Goal: Use online tool/utility: Utilize a website feature to perform a specific function

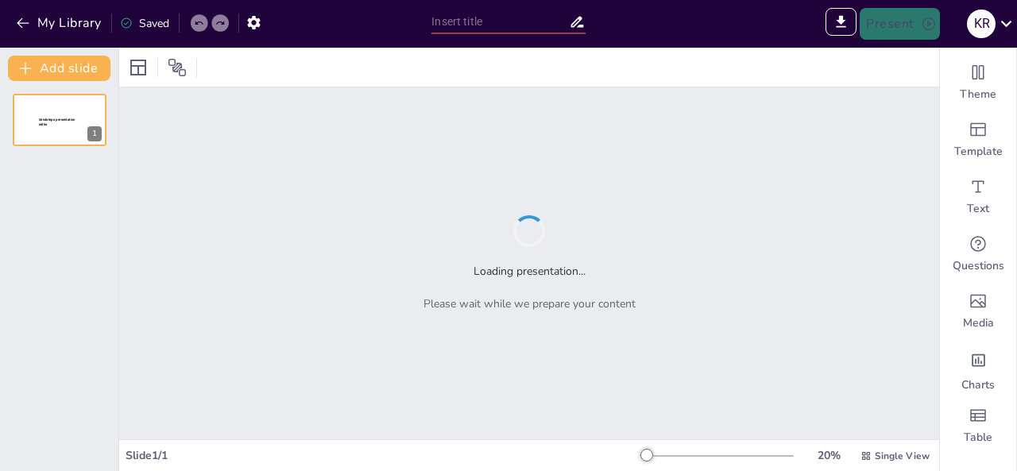
type input "Strategic Insights for New Orders: Leveraging the 17 Valve Installation Success"
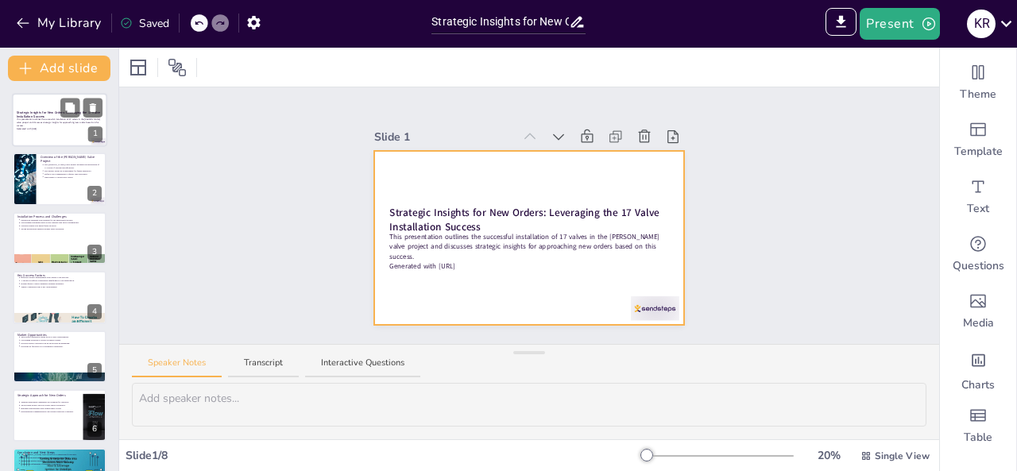
click at [64, 129] on div at bounding box center [59, 120] width 95 height 54
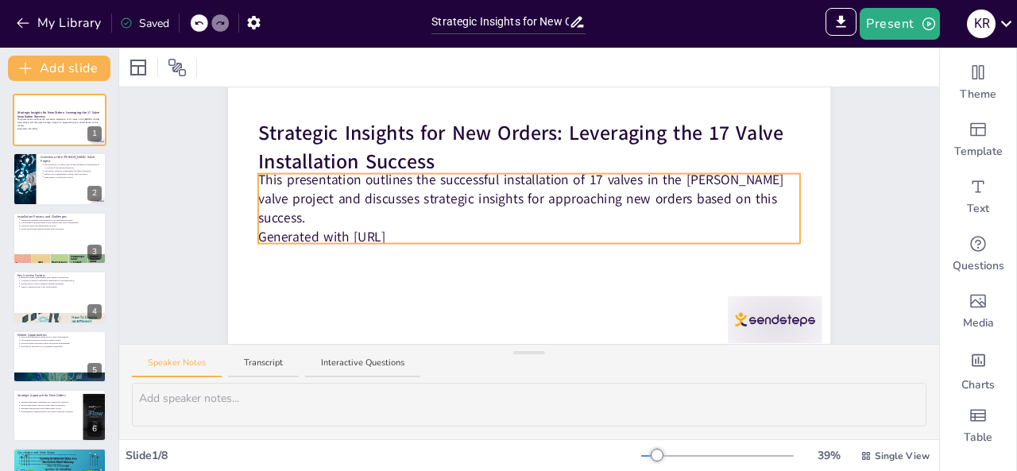
scroll to position [138, 0]
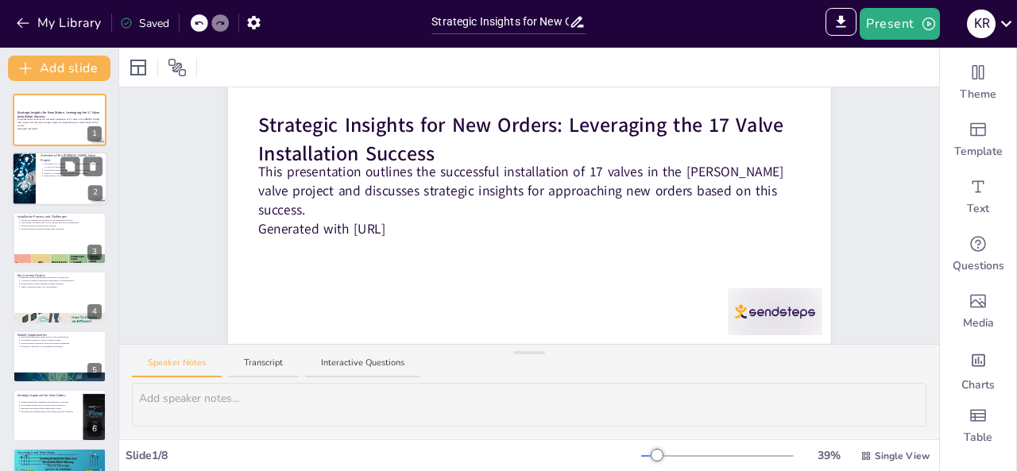
click at [27, 171] on div at bounding box center [23, 180] width 81 height 54
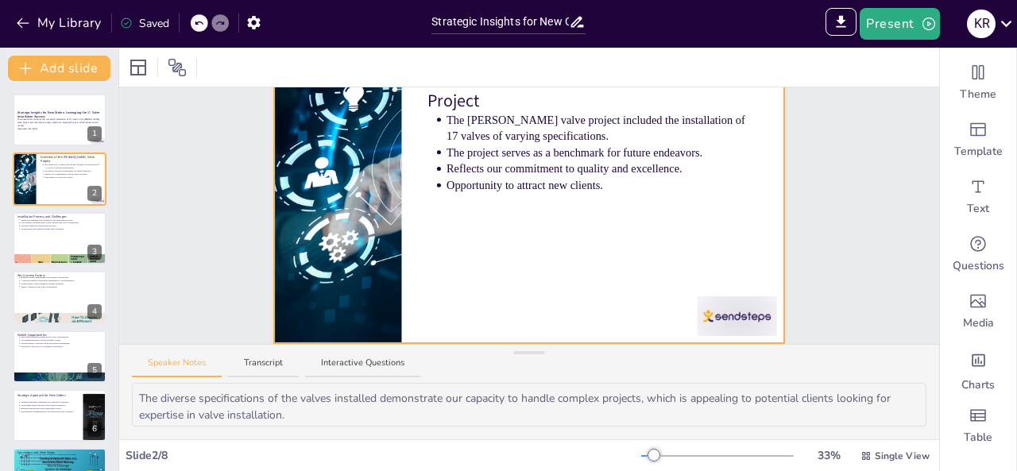
scroll to position [87, 0]
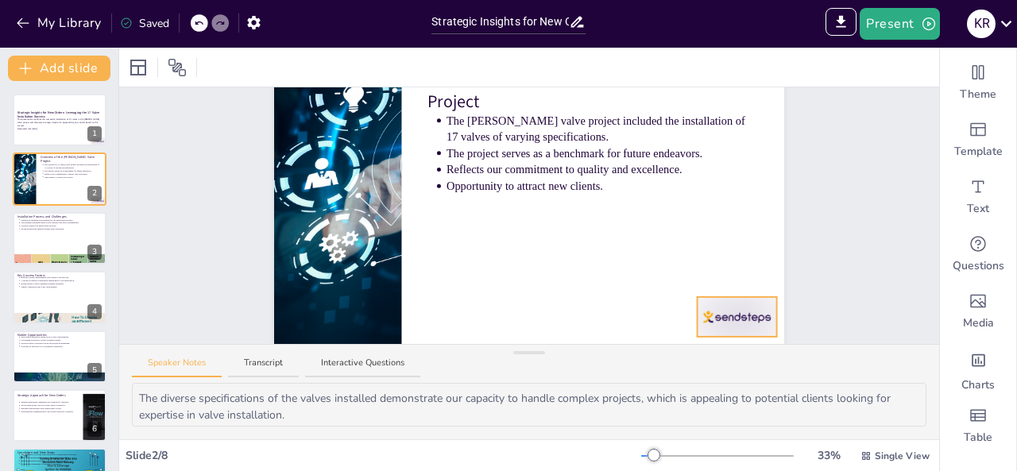
click at [743, 297] on div at bounding box center [736, 317] width 79 height 40
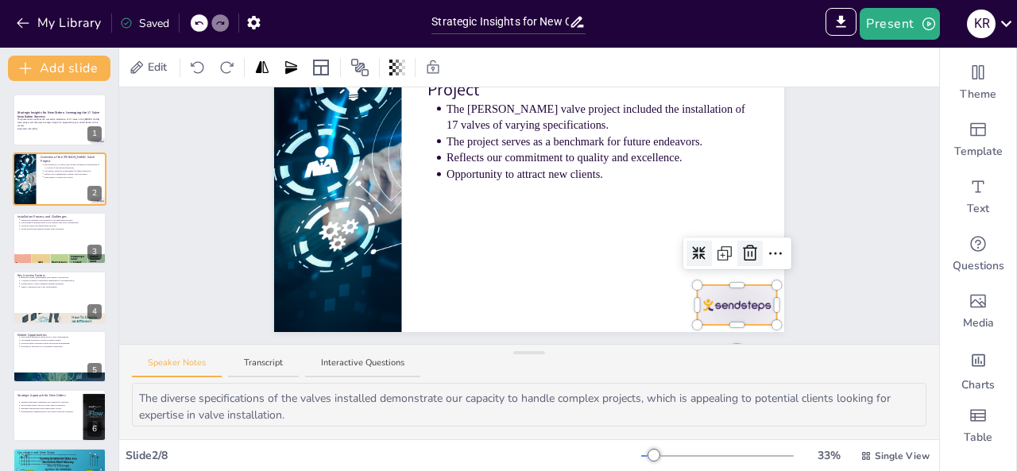
click at [740, 257] on icon at bounding box center [749, 253] width 19 height 19
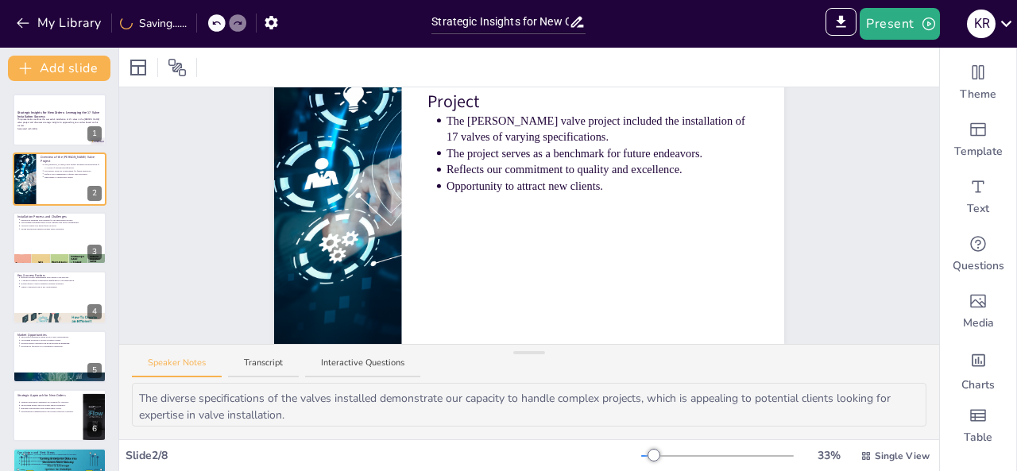
scroll to position [0, 0]
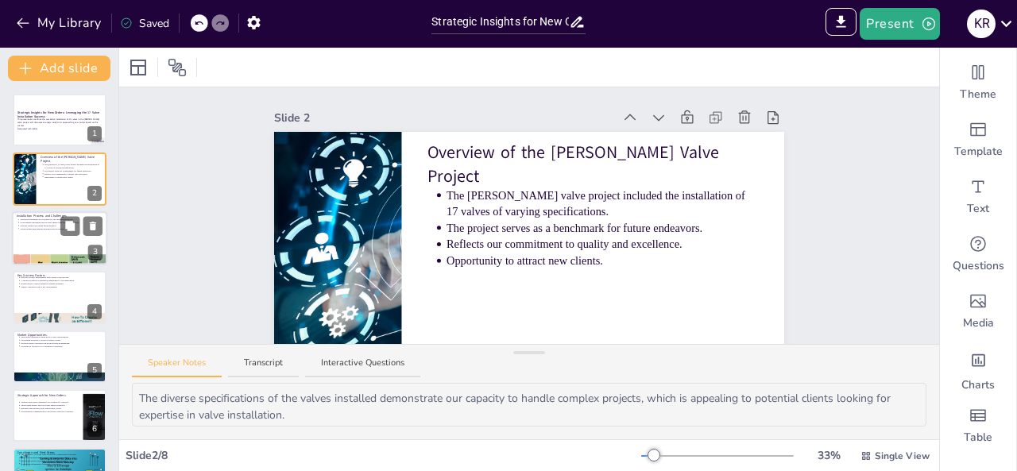
click at [58, 229] on p "Strong monitoring ensured prompt issue resolution." at bounding box center [61, 228] width 83 height 3
type textarea "Effective planning is the backbone of successful project execution. By highligh…"
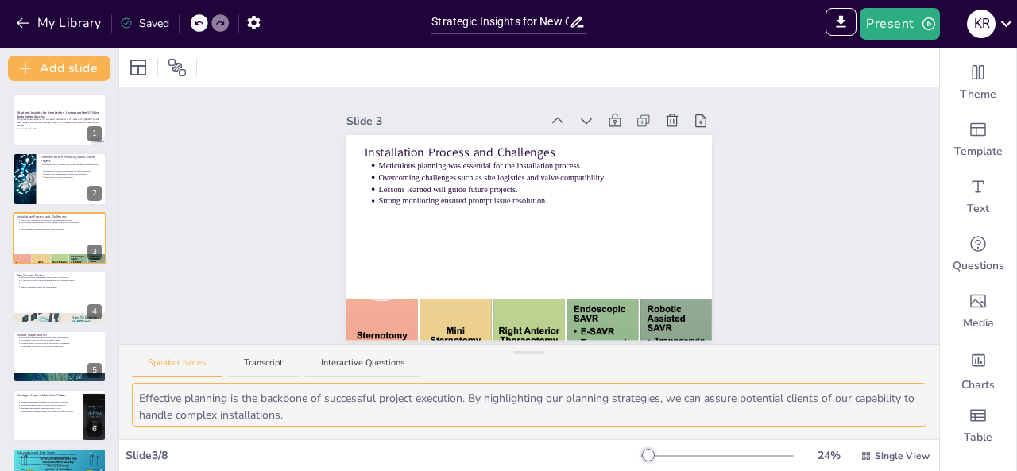
scroll to position [103, 0]
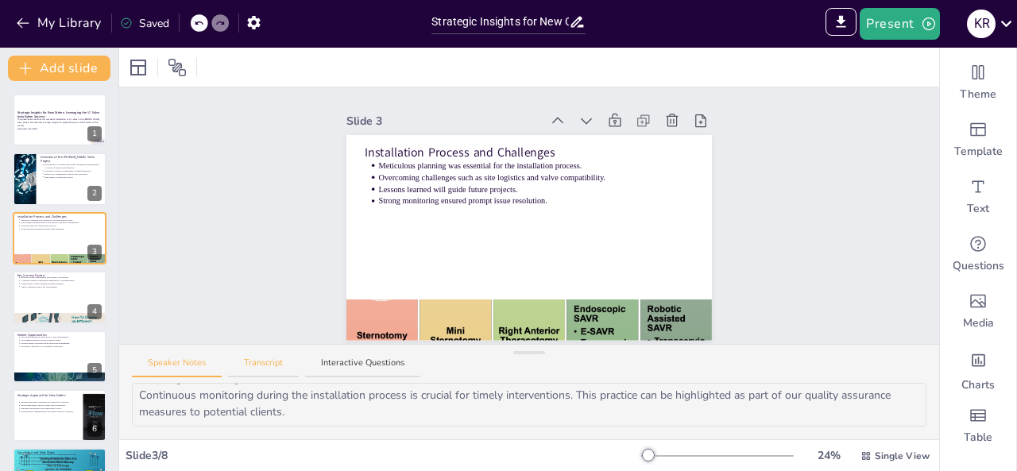
click at [257, 365] on button "Transcript" at bounding box center [263, 367] width 71 height 21
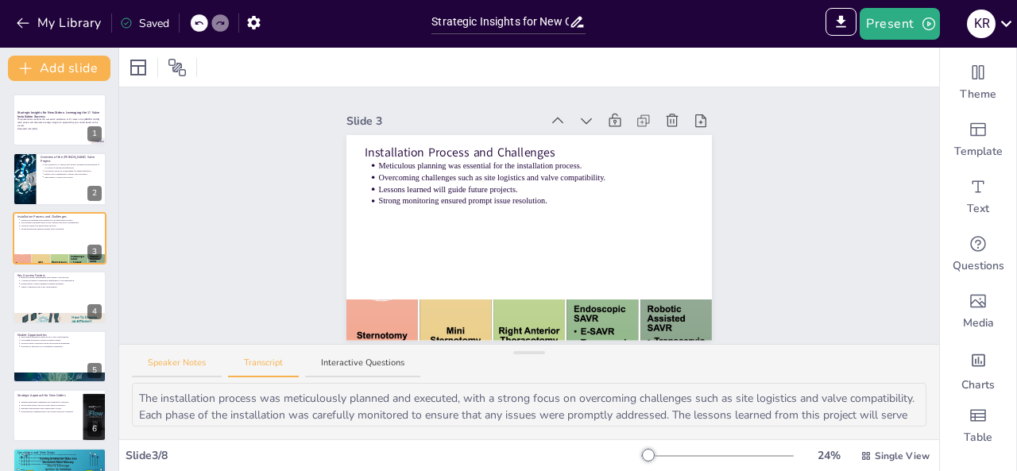
click at [178, 365] on button "Speaker Notes" at bounding box center [177, 367] width 90 height 21
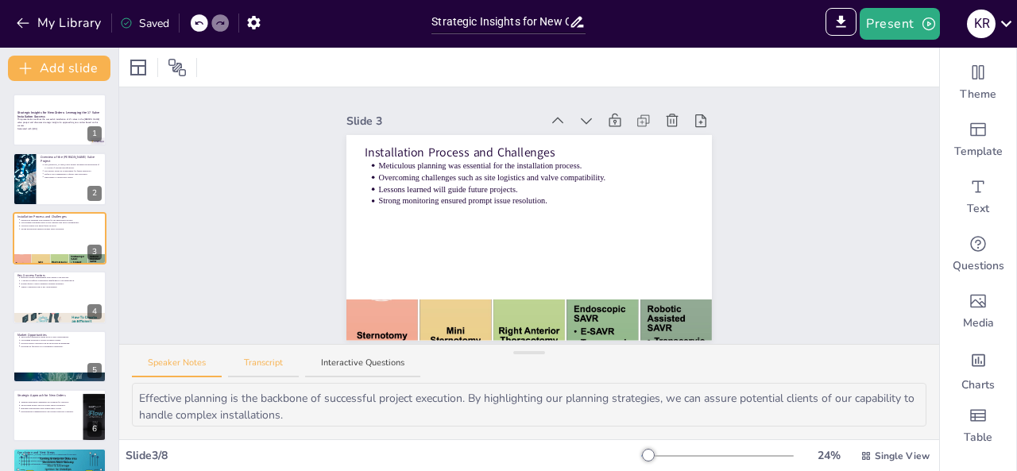
click at [236, 363] on button "Transcript" at bounding box center [263, 367] width 71 height 21
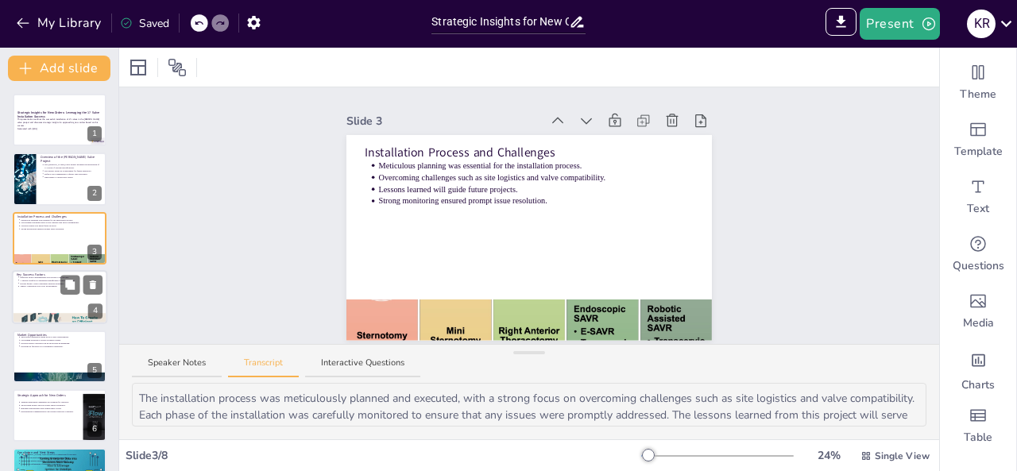
click at [52, 301] on div at bounding box center [59, 297] width 95 height 54
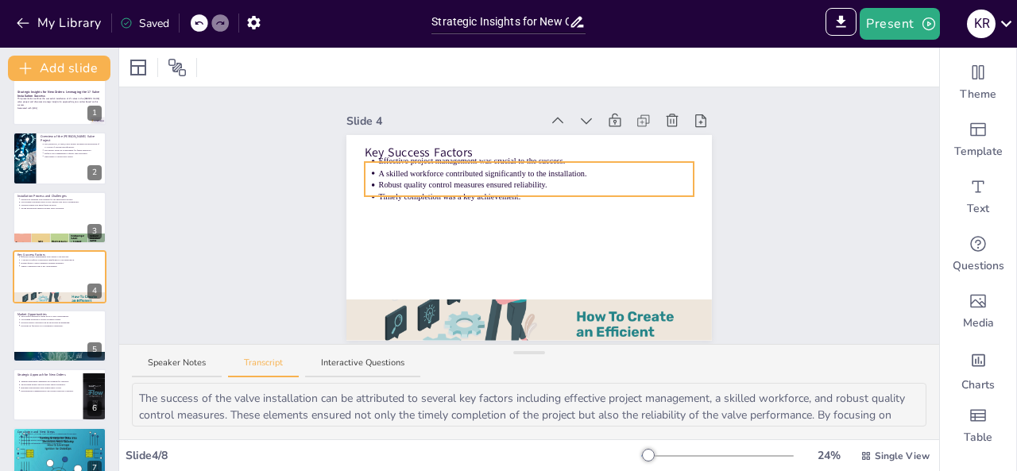
scroll to position [5, 0]
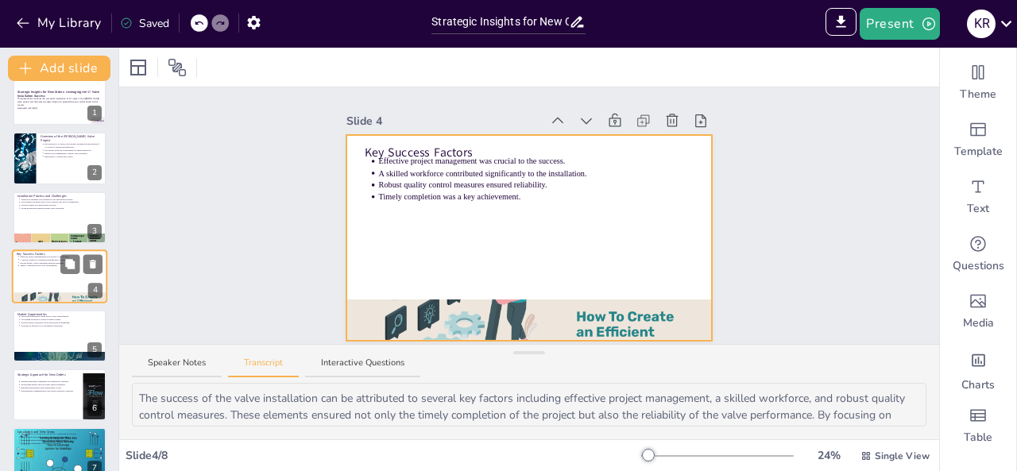
click at [57, 285] on div at bounding box center [59, 276] width 95 height 54
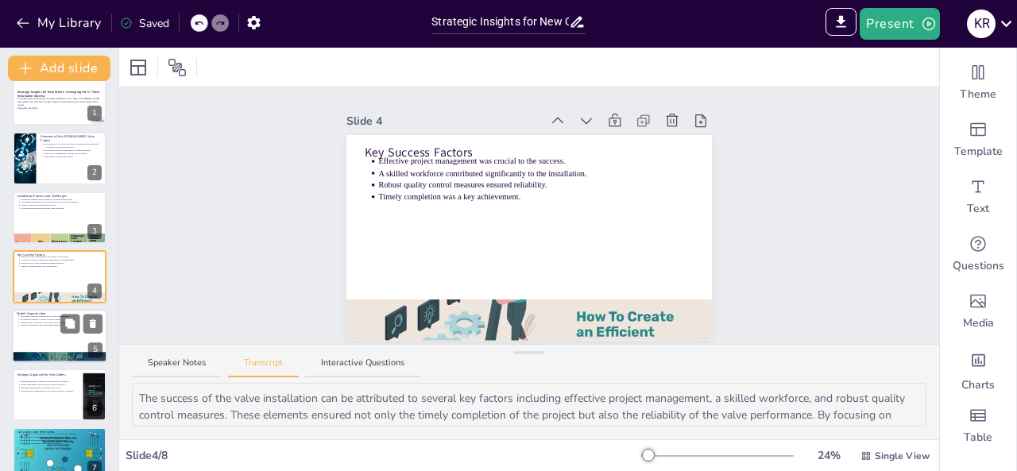
click at [59, 322] on p "Positive project outcomes can be showcased in marketing." at bounding box center [61, 321] width 83 height 3
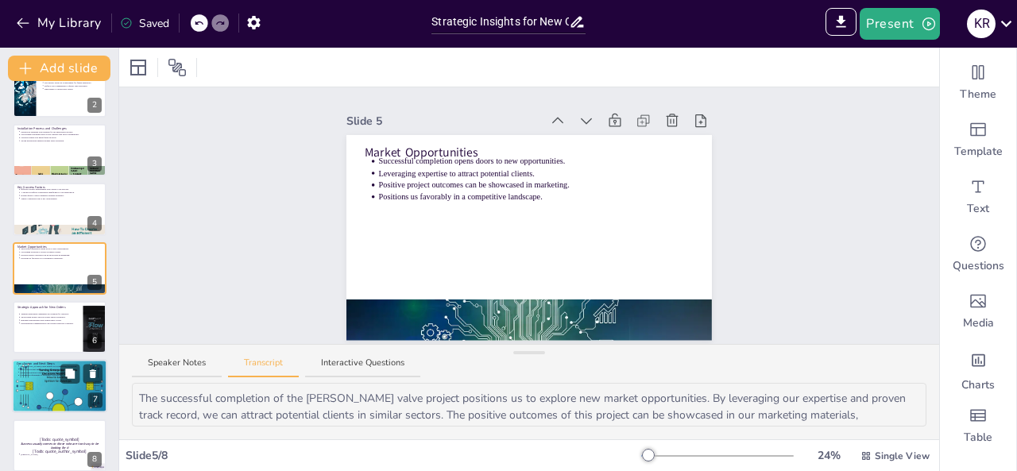
scroll to position [102, 0]
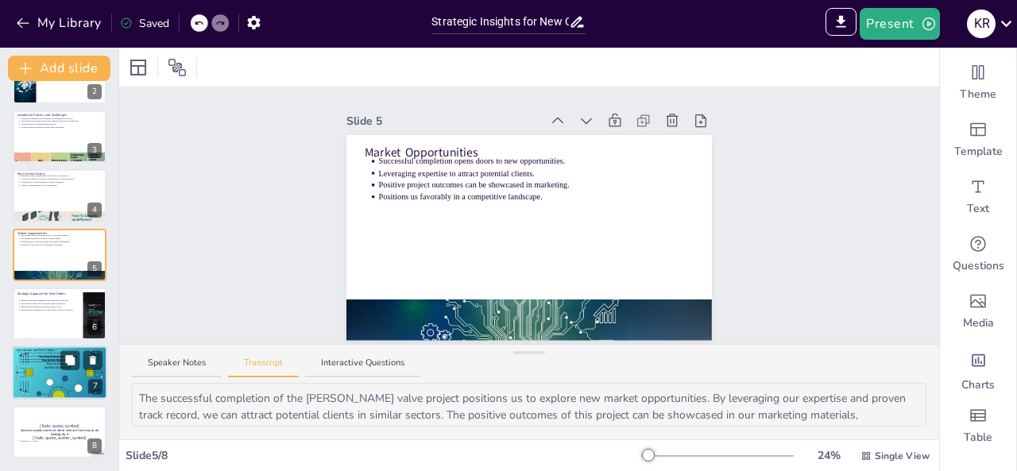
click at [59, 357] on p "Next steps include implementing our strategic approach." at bounding box center [61, 355] width 83 height 3
type textarea "In conclusion, the [PERSON_NAME] valve project serves as a cornerstone for futu…"
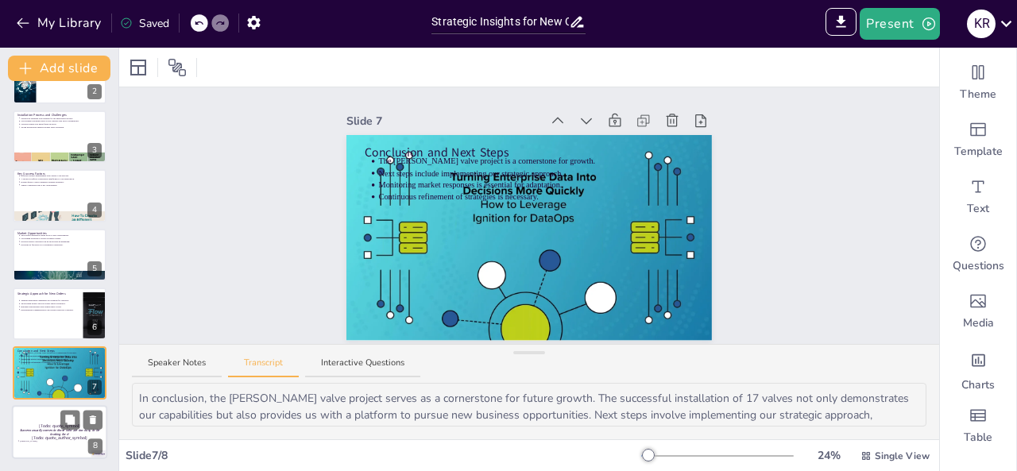
click at [54, 412] on div at bounding box center [59, 432] width 95 height 54
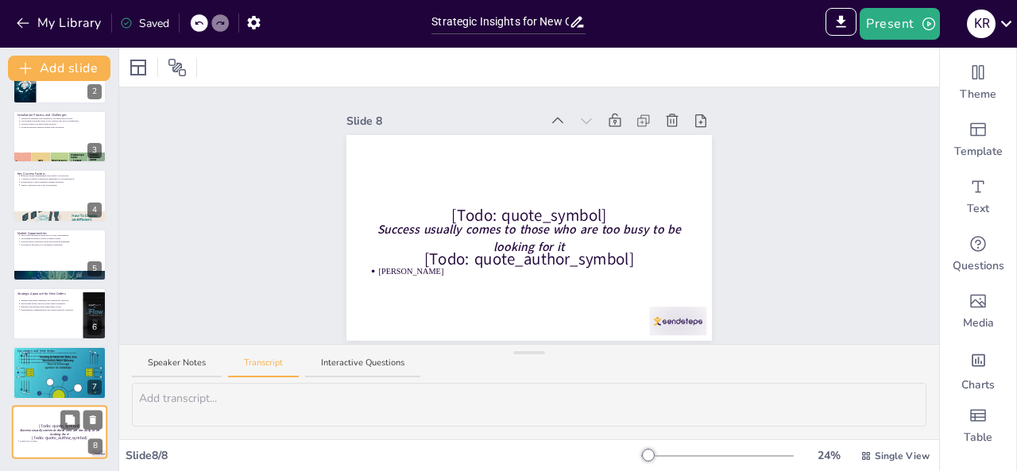
scroll to position [5, 0]
